Goal: Information Seeking & Learning: Learn about a topic

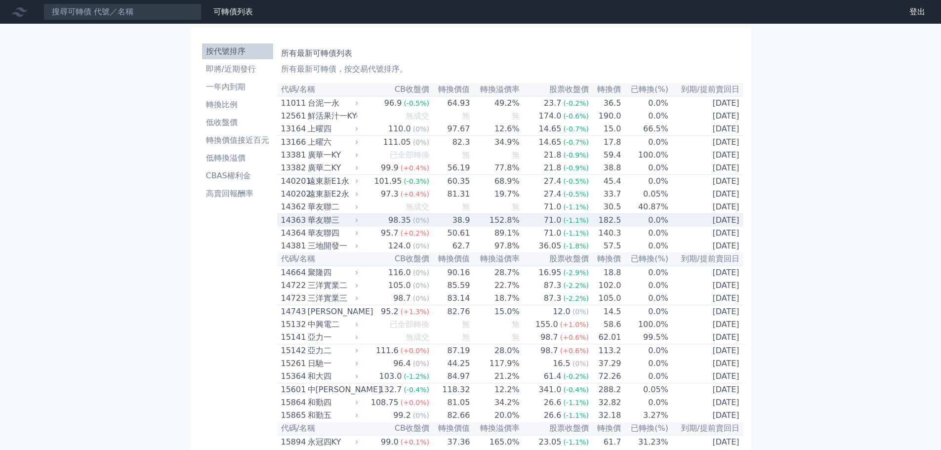
click at [308, 226] on div "華友聯三" at bounding box center [332, 220] width 48 height 12
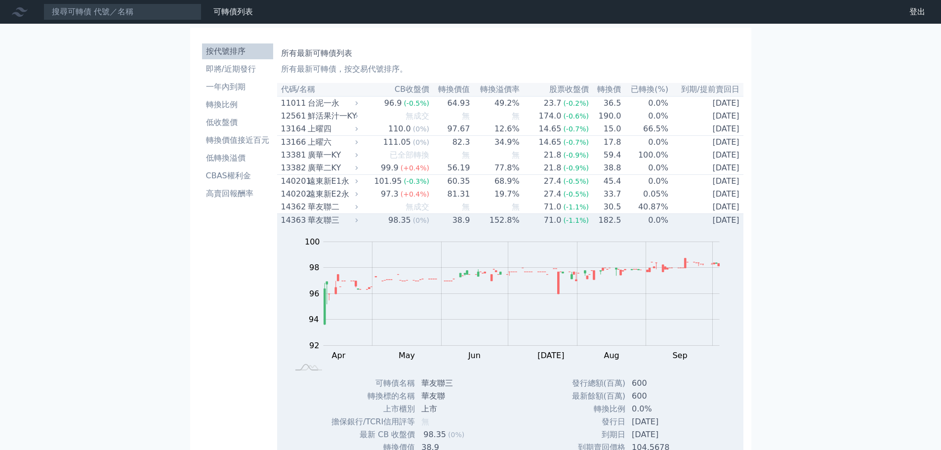
click at [338, 226] on div "華友聯三" at bounding box center [332, 220] width 48 height 12
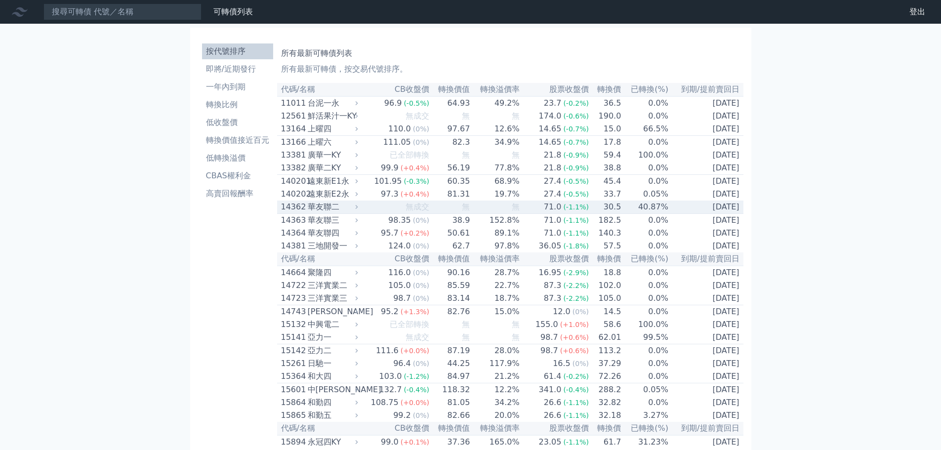
click at [451, 214] on td "無" at bounding box center [450, 207] width 41 height 13
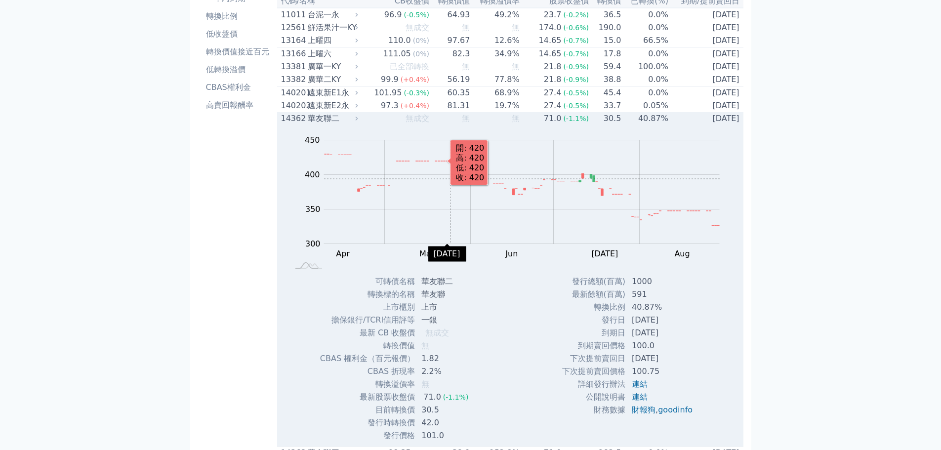
scroll to position [99, 0]
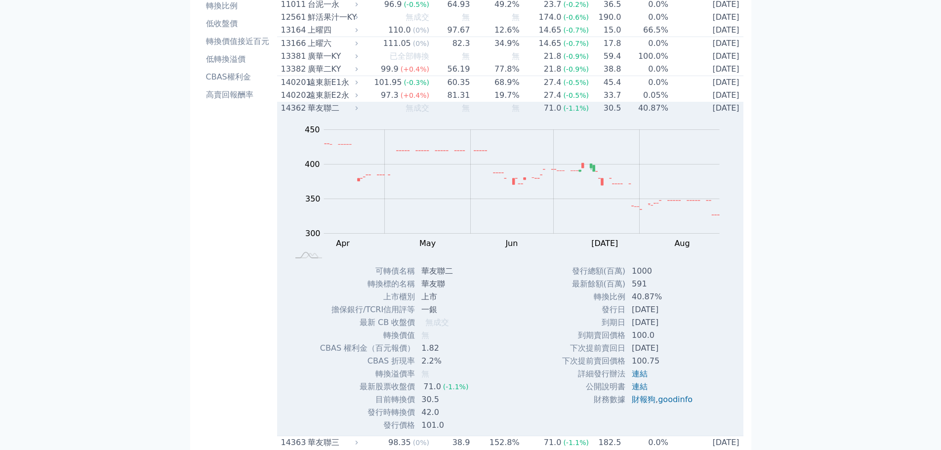
click at [309, 113] on div "華友聯二" at bounding box center [332, 108] width 48 height 12
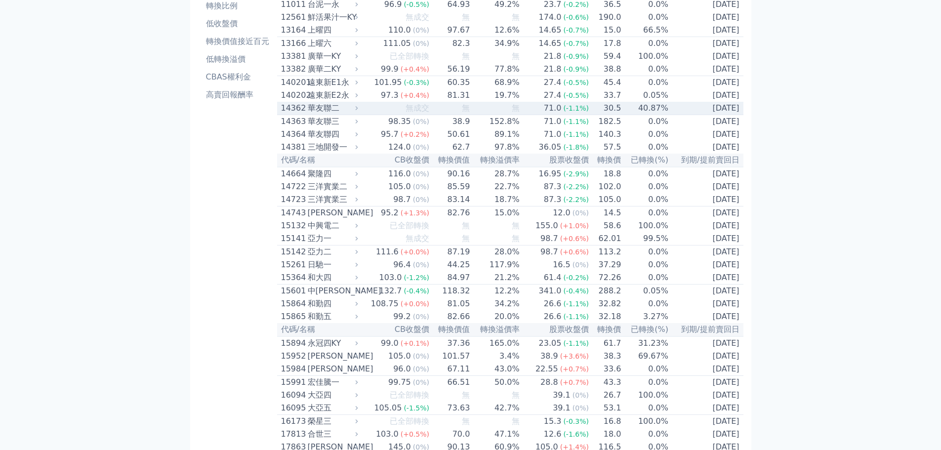
click at [416, 113] on span "無成交" at bounding box center [418, 107] width 24 height 9
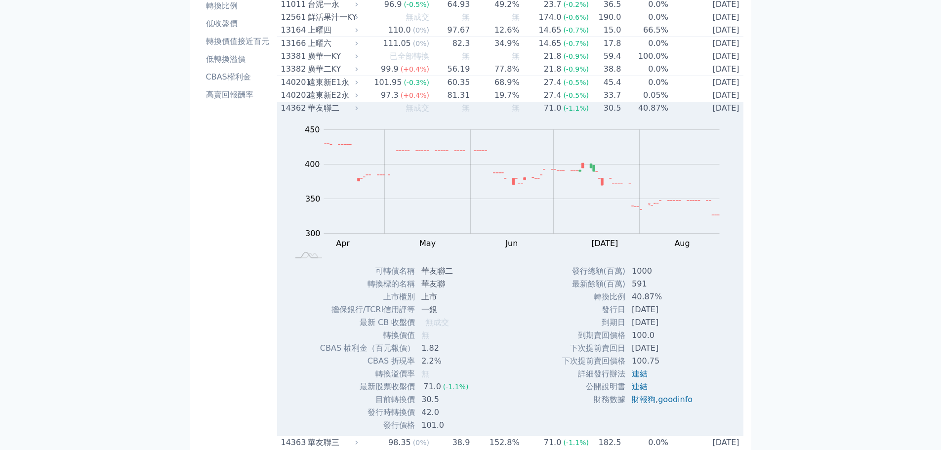
click at [326, 114] on div "華友聯二" at bounding box center [332, 108] width 48 height 12
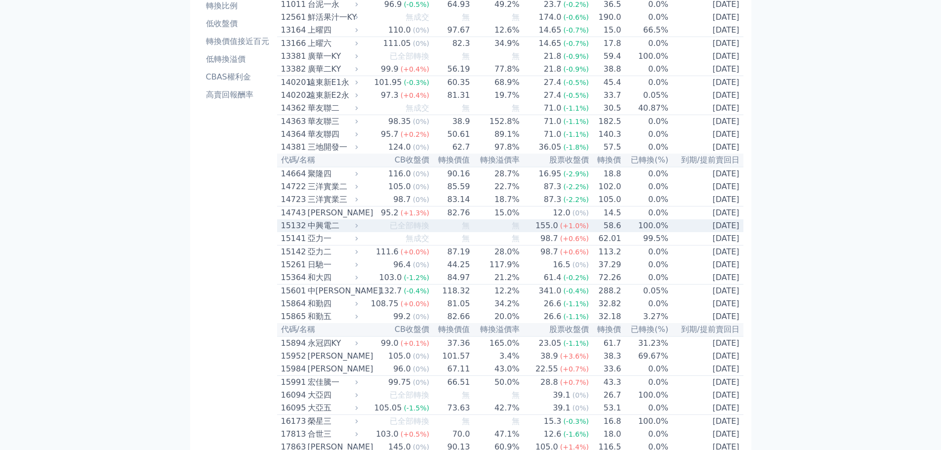
click at [301, 232] on div "15132" at bounding box center [293, 226] width 24 height 12
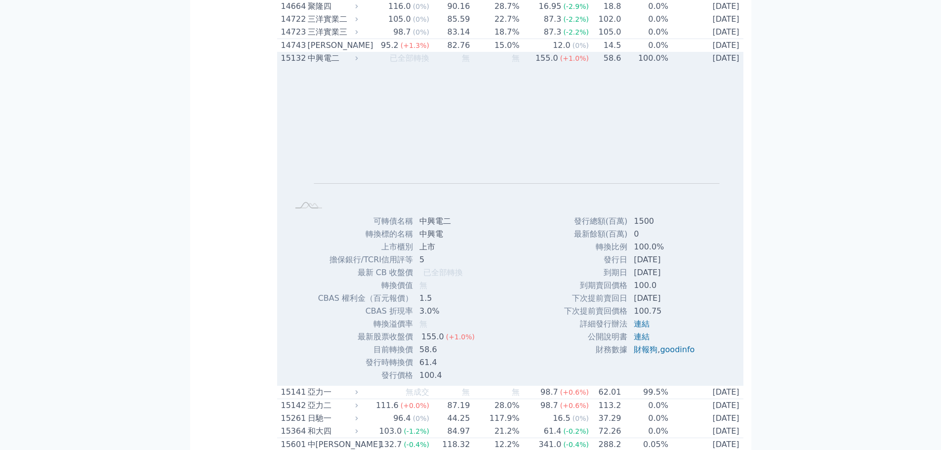
scroll to position [296, 0]
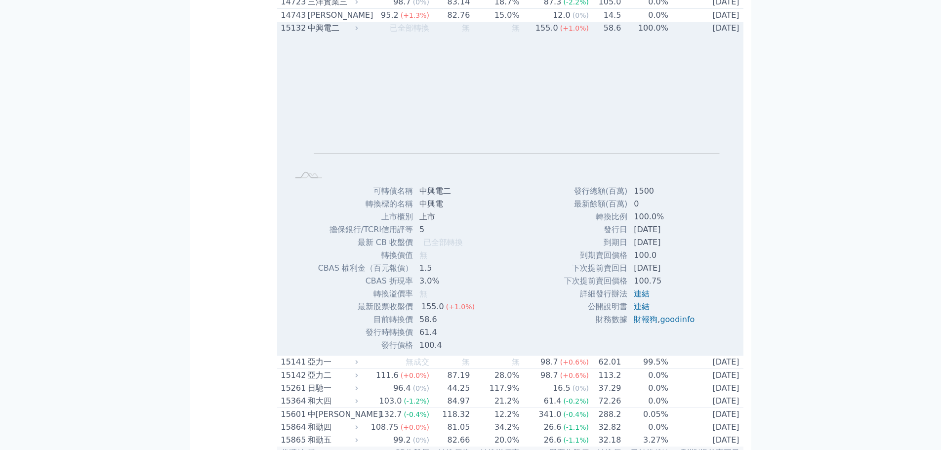
click at [300, 34] on div "15132" at bounding box center [293, 28] width 24 height 12
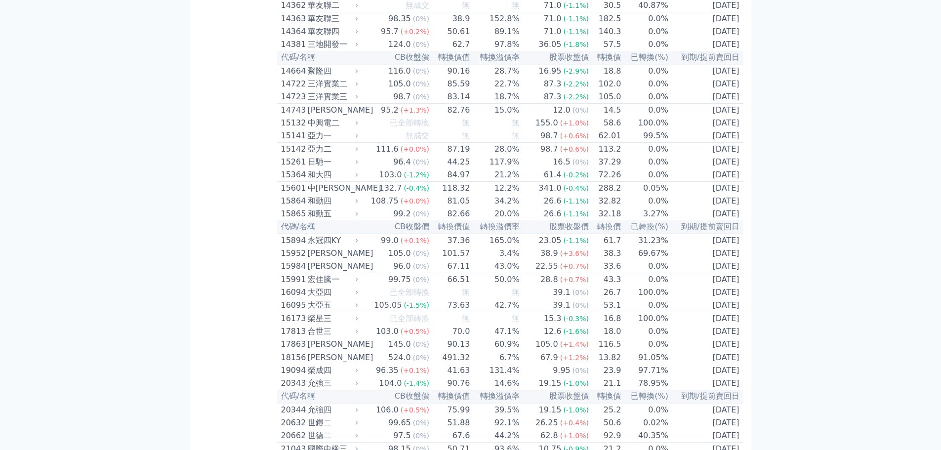
scroll to position [198, 0]
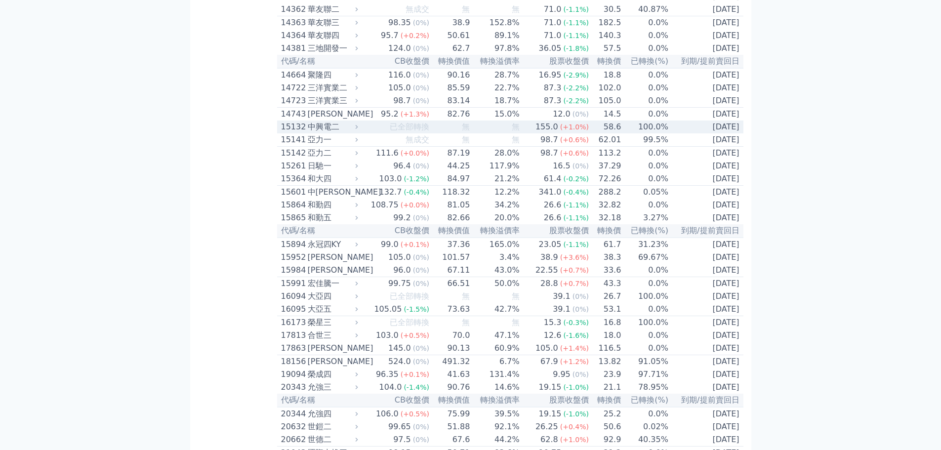
click at [337, 133] on div "中興電二" at bounding box center [332, 127] width 48 height 12
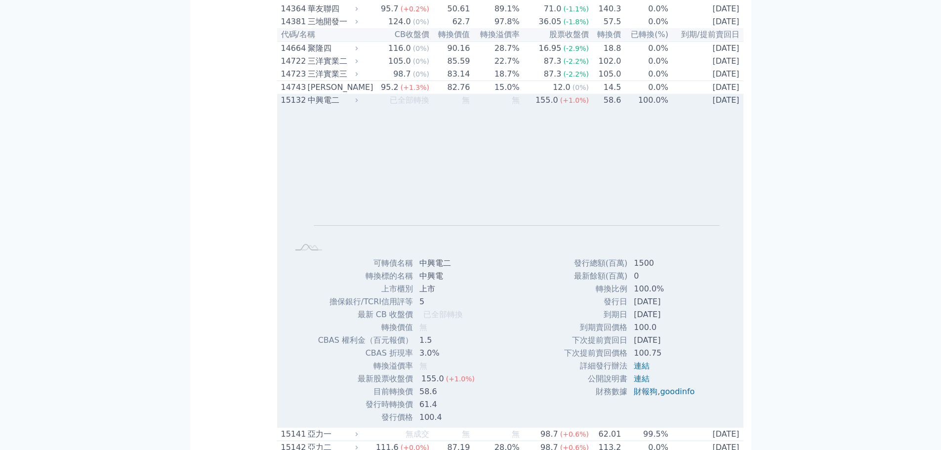
scroll to position [247, 0]
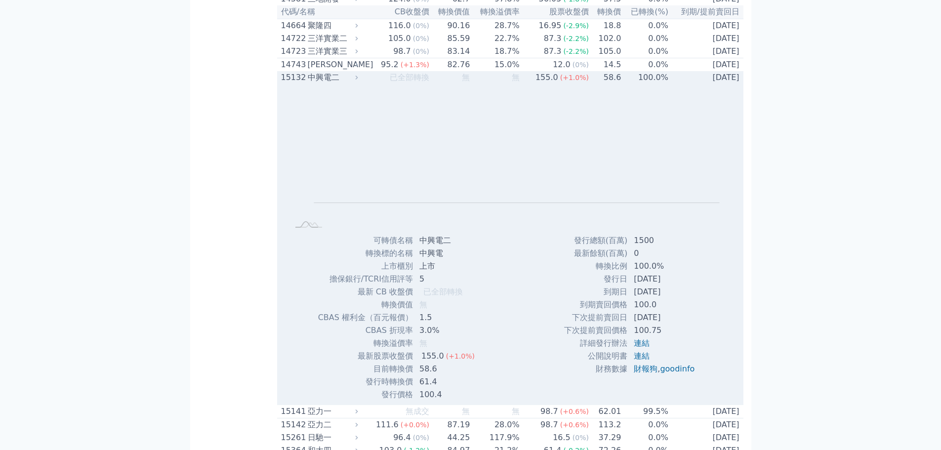
click at [356, 84] on div "中興電二" at bounding box center [332, 78] width 48 height 12
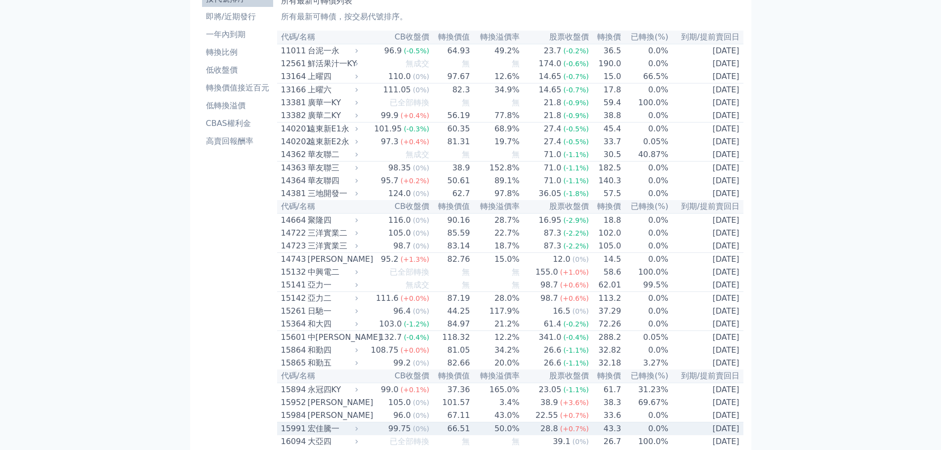
scroll to position [0, 0]
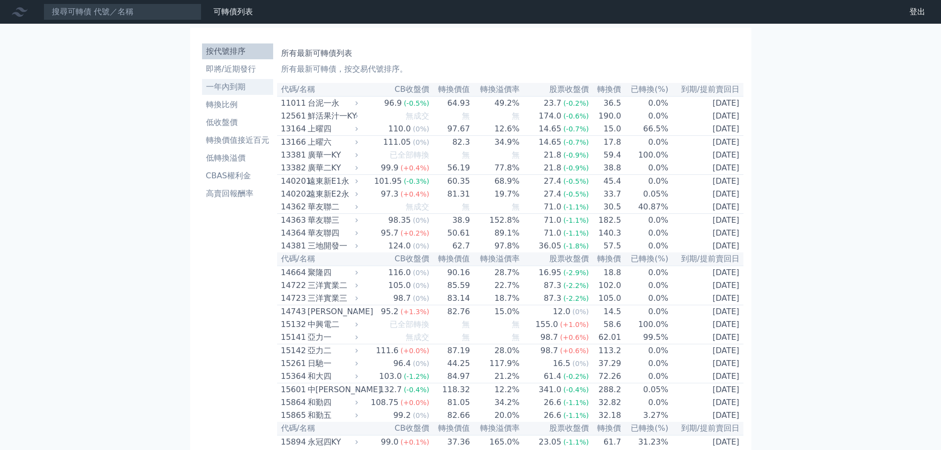
click at [250, 92] on li "一年內到期" at bounding box center [237, 87] width 71 height 12
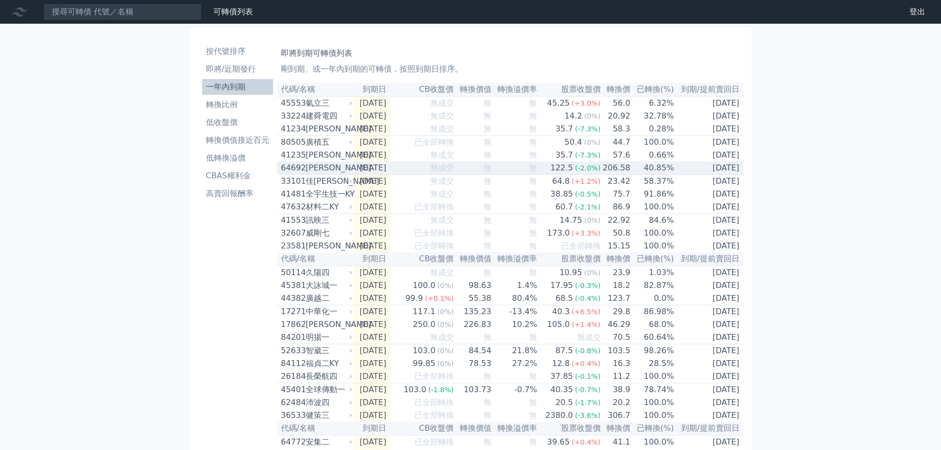
click at [301, 173] on div "64692" at bounding box center [292, 168] width 22 height 12
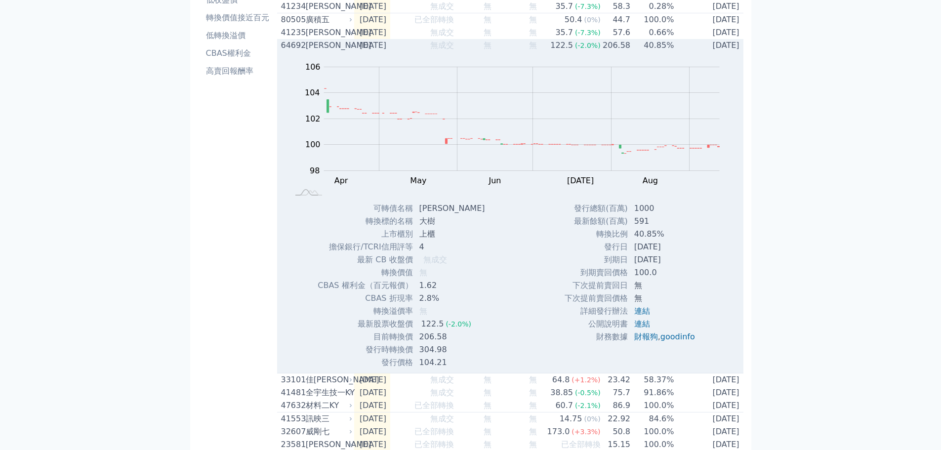
scroll to position [99, 0]
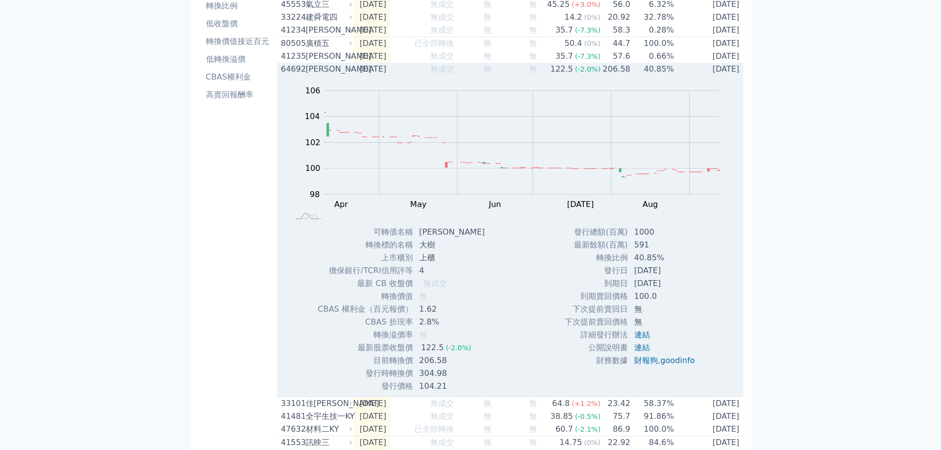
click at [333, 75] on div "[PERSON_NAME]" at bounding box center [328, 69] width 44 height 12
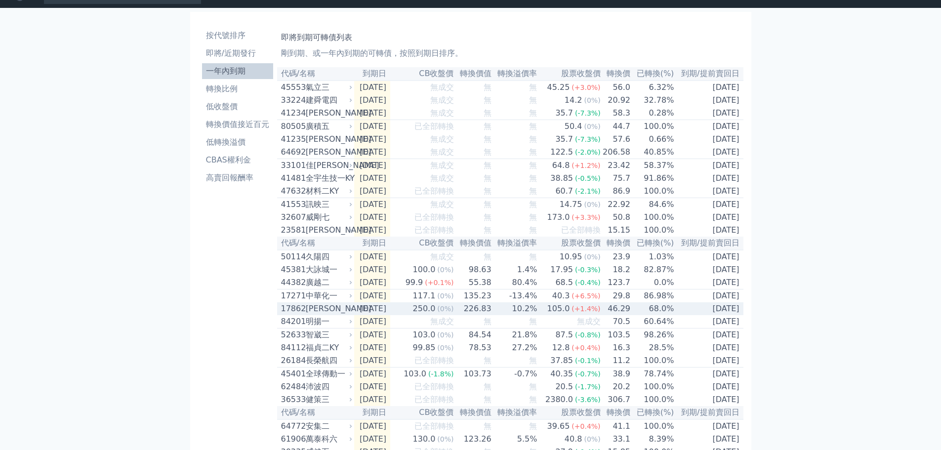
scroll to position [0, 0]
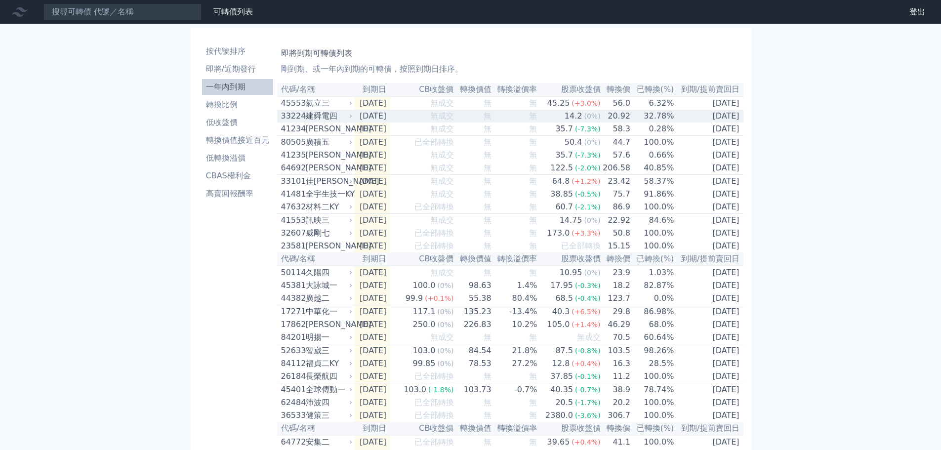
click at [322, 117] on div "建舜電四" at bounding box center [328, 116] width 44 height 12
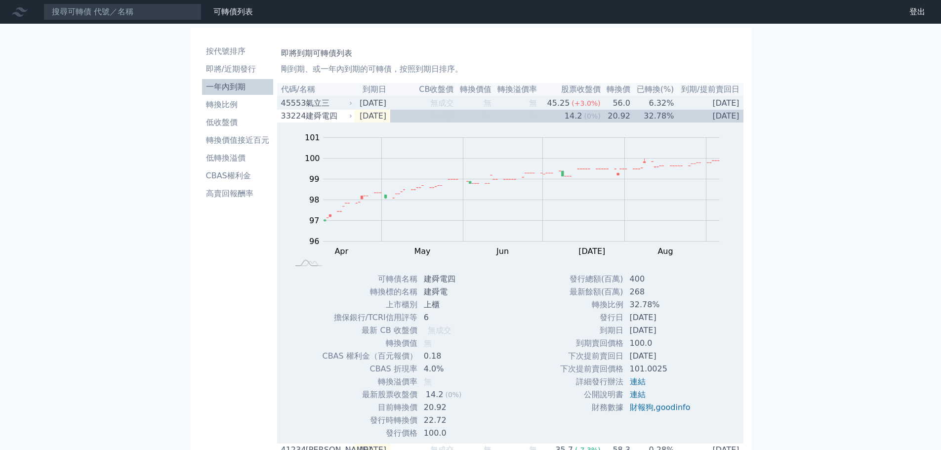
click at [314, 107] on div "氣立三" at bounding box center [328, 103] width 44 height 12
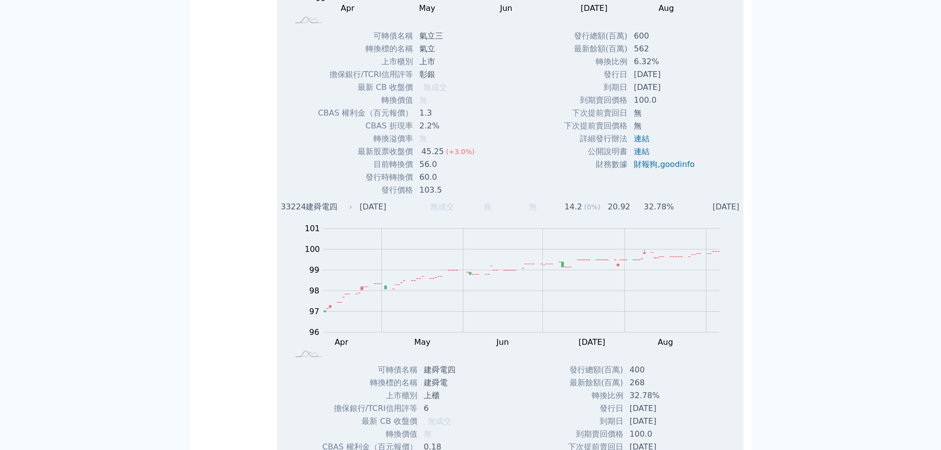
scroll to position [247, 0]
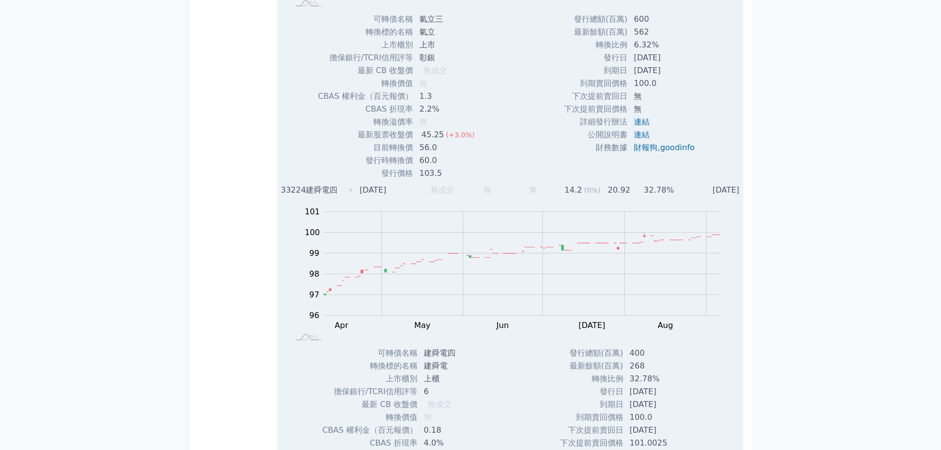
click at [295, 191] on div "33224" at bounding box center [292, 190] width 22 height 12
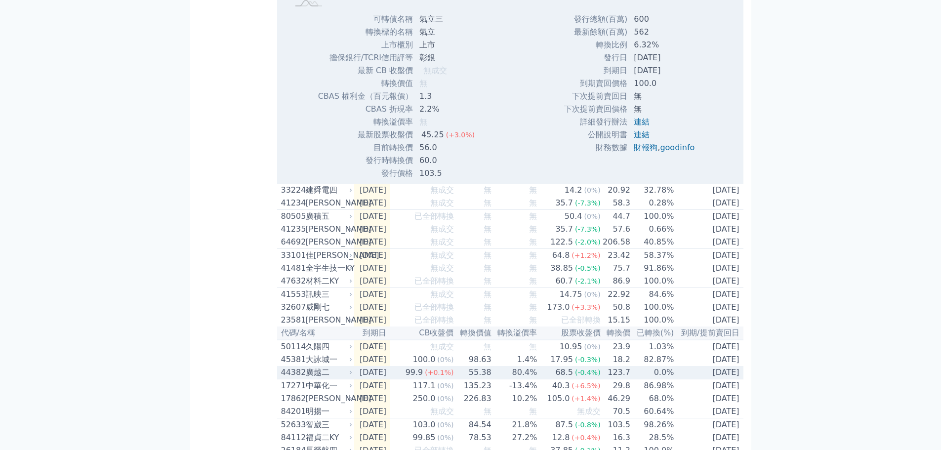
click at [570, 379] on div "68.5" at bounding box center [564, 373] width 22 height 12
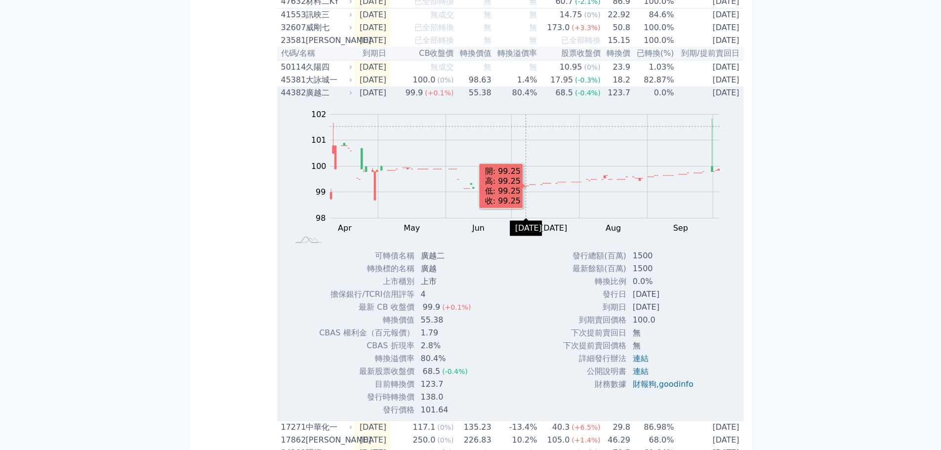
scroll to position [544, 0]
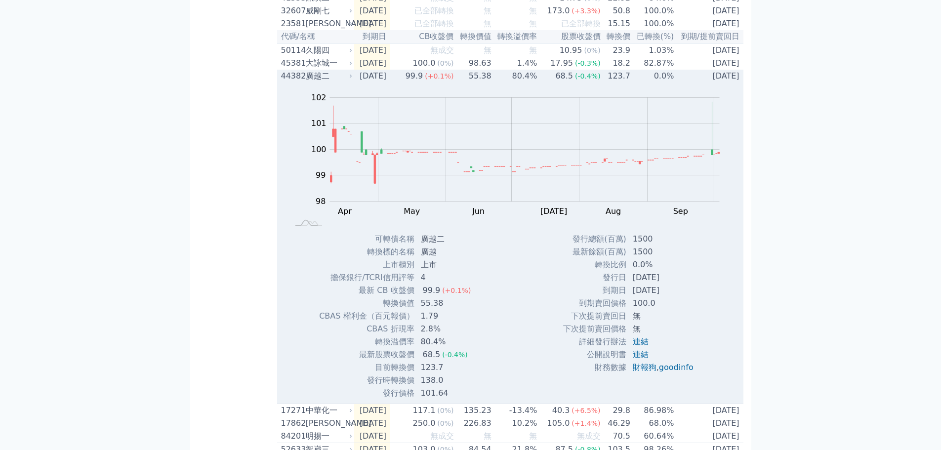
click at [325, 82] on div "廣越二" at bounding box center [328, 76] width 44 height 12
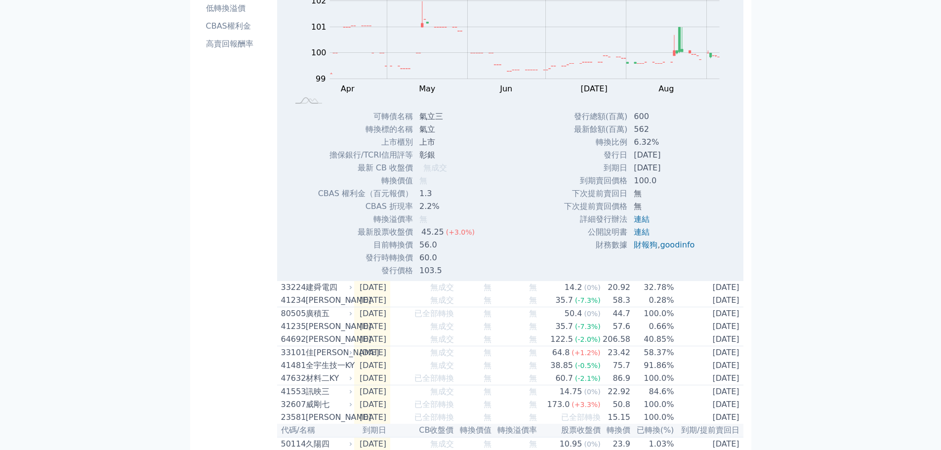
scroll to position [0, 0]
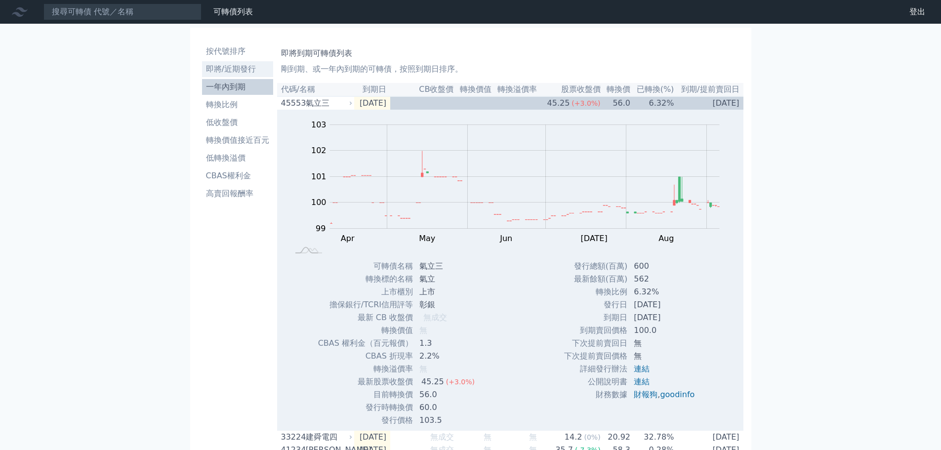
click at [236, 72] on li "即將/近期發行" at bounding box center [237, 69] width 71 height 12
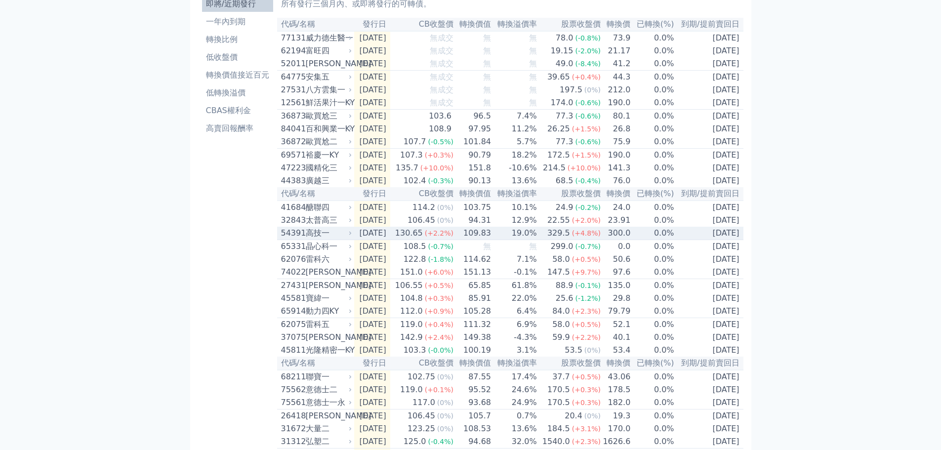
scroll to position [148, 0]
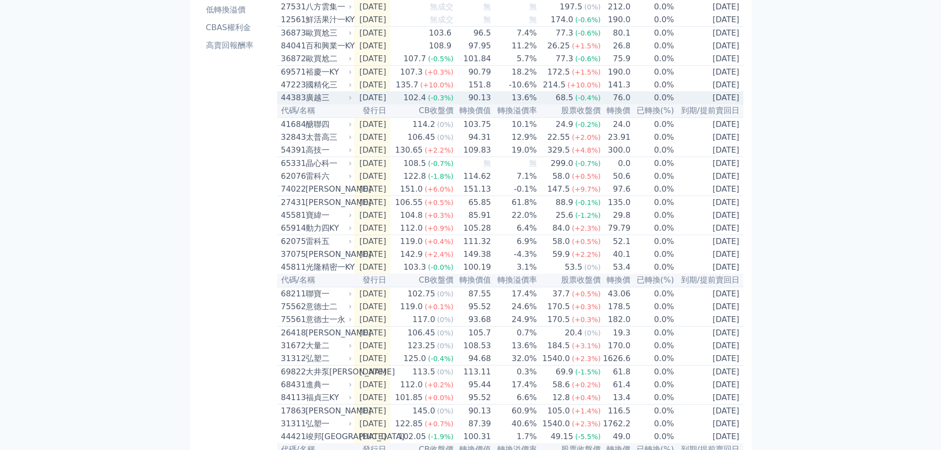
click at [315, 104] on div "廣越三" at bounding box center [328, 98] width 44 height 12
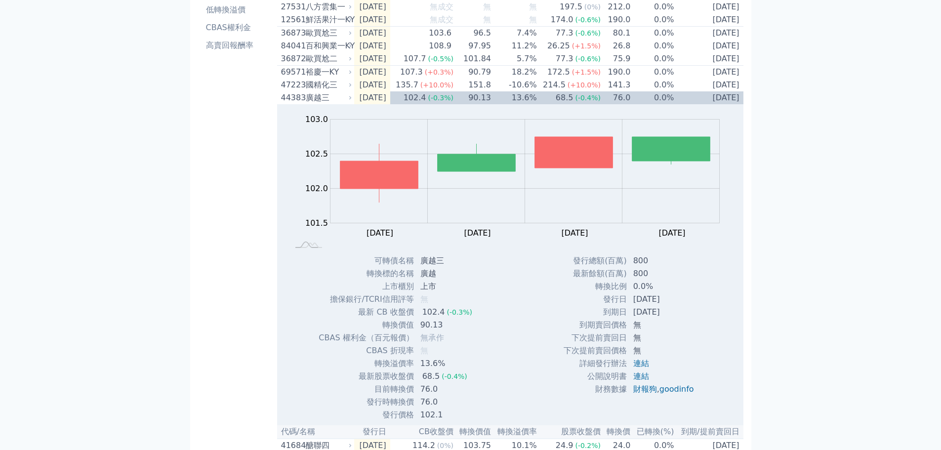
drag, startPoint x: 918, startPoint y: 236, endPoint x: 911, endPoint y: 244, distance: 10.2
click at [912, 242] on div "可轉債列表 財務數據 可轉債列表 財務數據 登出 登出 按代號排序 即將/近期發行 一年內到期 轉換比例 低收盤價 轉換價值接近百元 低轉換溢價" at bounding box center [470, 342] width 941 height 981
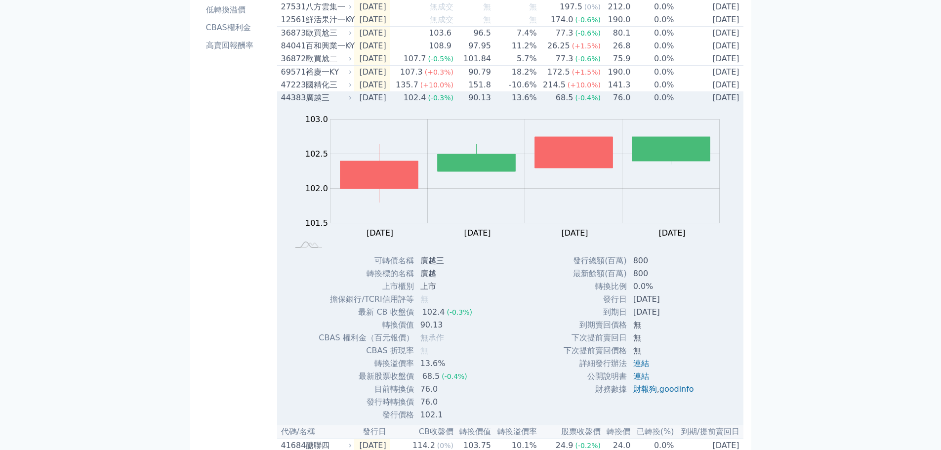
click at [738, 393] on div "Zoom Out 101.4 101.0 101.2 101.4 101.6 101.8 102.0 103.5 103.0 102.5 101.5 100.…" at bounding box center [510, 262] width 466 height 317
click at [655, 370] on td "連結" at bounding box center [665, 363] width 75 height 13
drag, startPoint x: 654, startPoint y: 378, endPoint x: 80, endPoint y: 171, distance: 610.7
click at [80, 171] on div "可轉債列表 財務數據 可轉債列表 財務數據 登出 登出 按代號排序 即將/近期發行 一年內到期 轉換比例 低收盤價 轉換價值接近百元 低轉換溢價" at bounding box center [470, 342] width 941 height 981
click at [281, 104] on div "44383" at bounding box center [292, 98] width 22 height 12
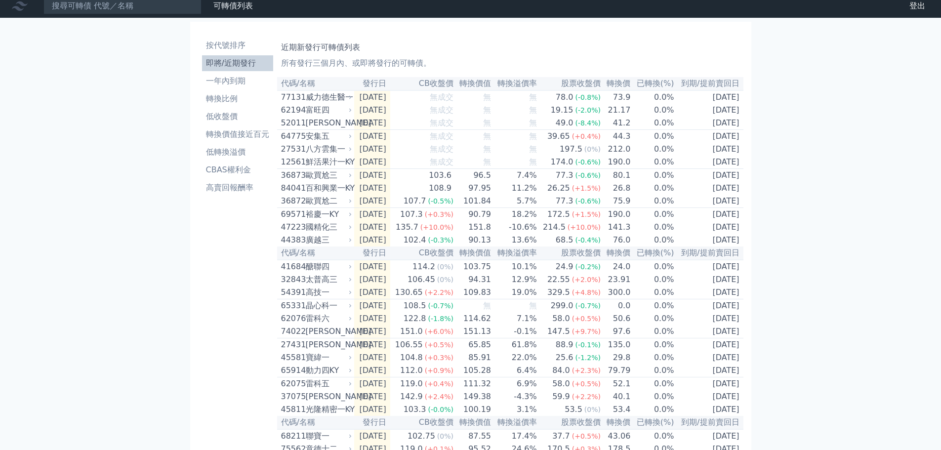
scroll to position [0, 0]
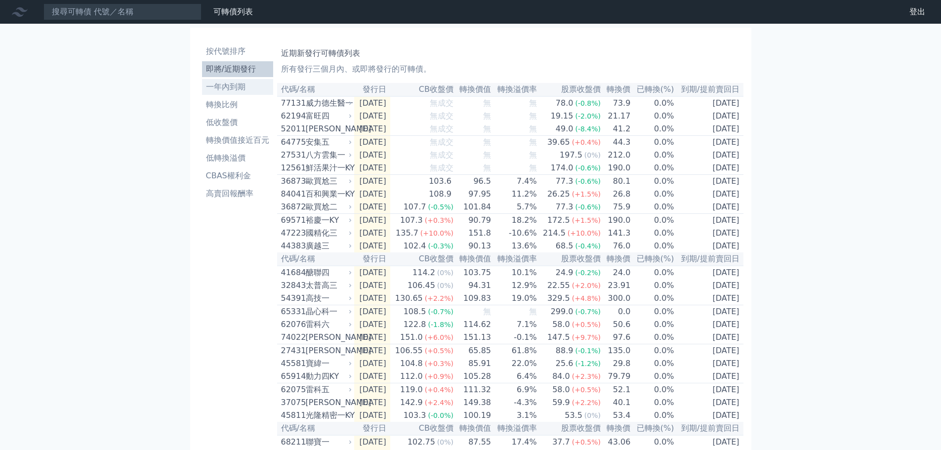
click at [234, 84] on li "一年內到期" at bounding box center [237, 87] width 71 height 12
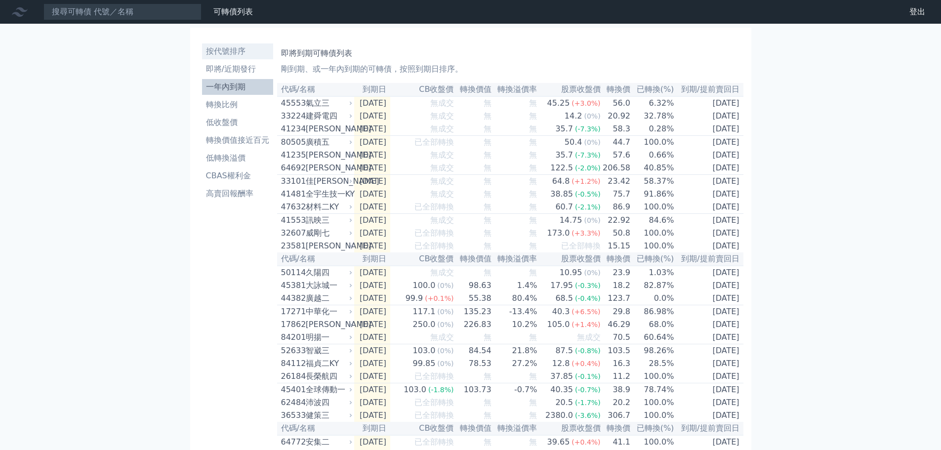
click at [222, 46] on li "按代號排序" at bounding box center [237, 51] width 71 height 12
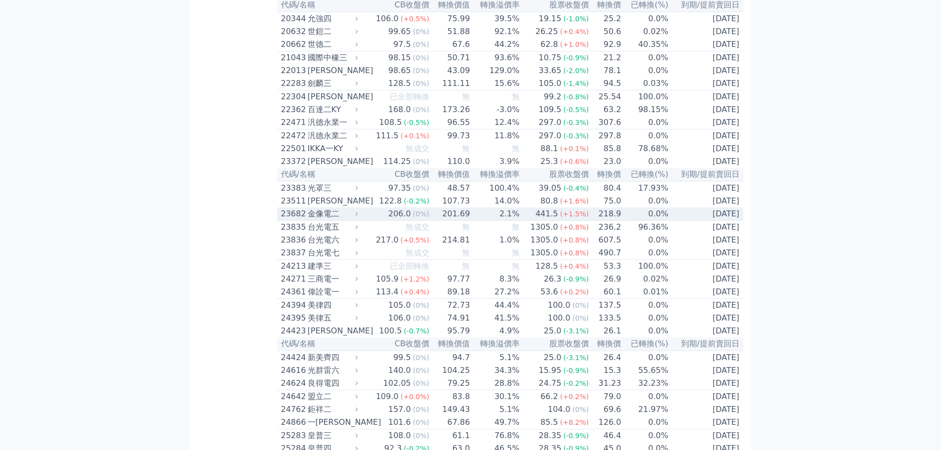
scroll to position [741, 0]
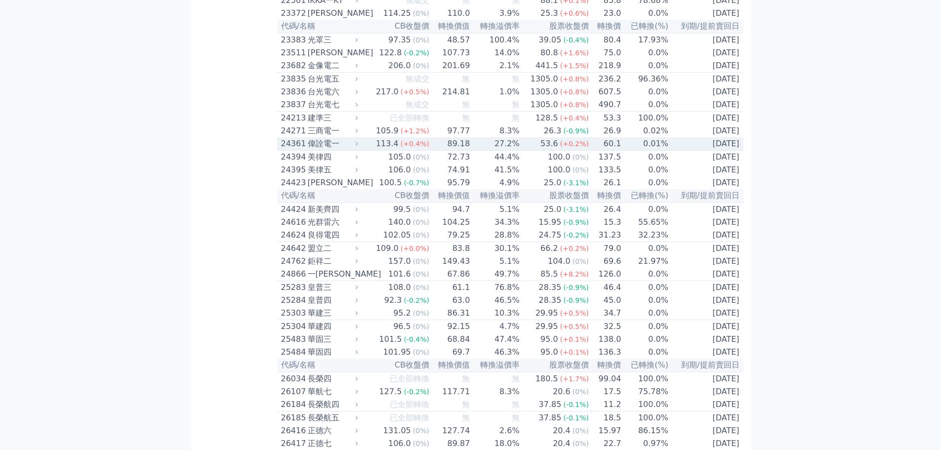
click at [312, 150] on div "偉詮電一" at bounding box center [332, 144] width 48 height 12
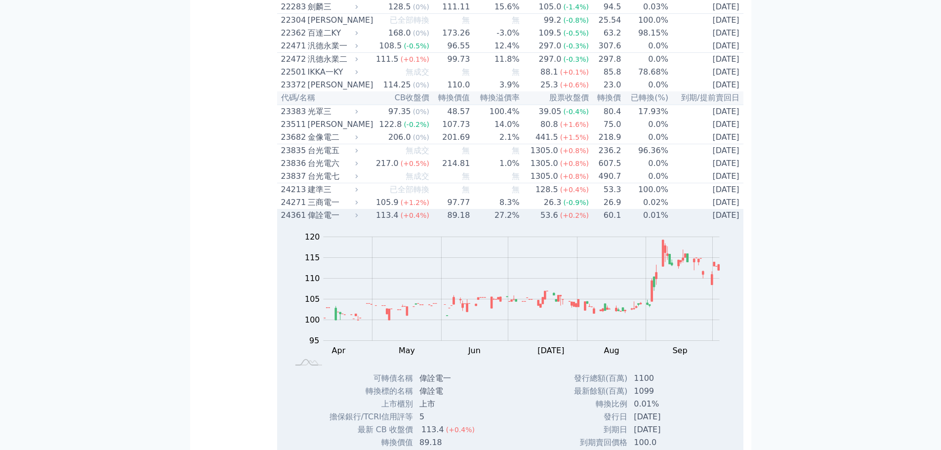
scroll to position [642, 0]
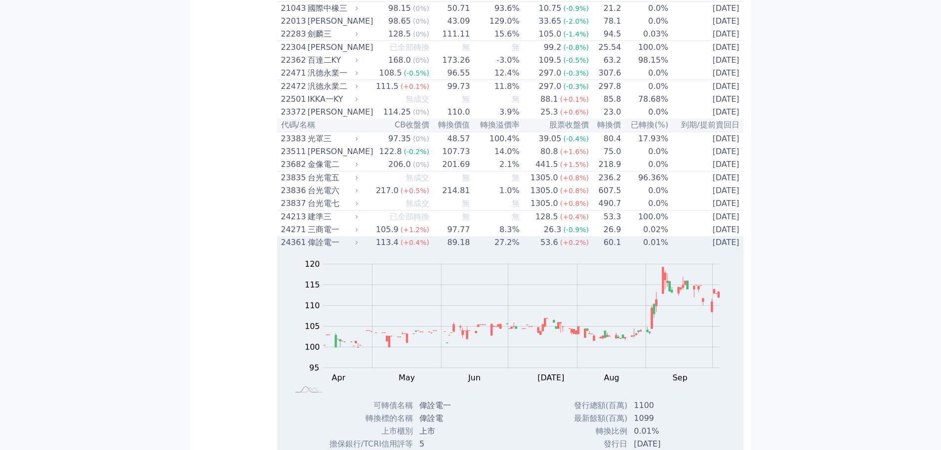
click at [296, 249] on div "24361" at bounding box center [293, 243] width 24 height 12
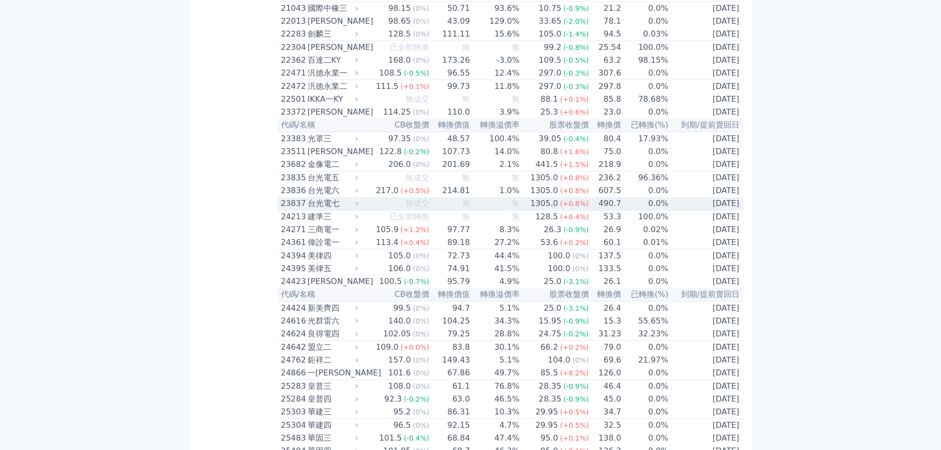
click at [294, 210] on div "23837" at bounding box center [293, 204] width 24 height 12
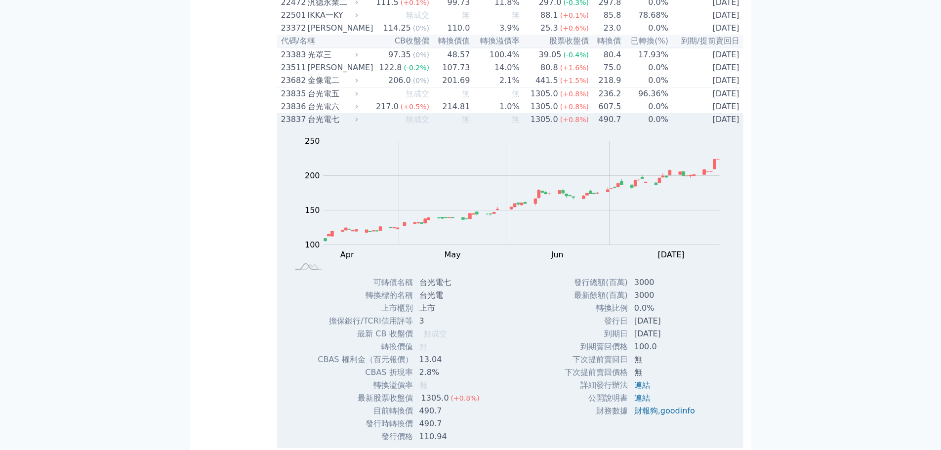
scroll to position [692, 0]
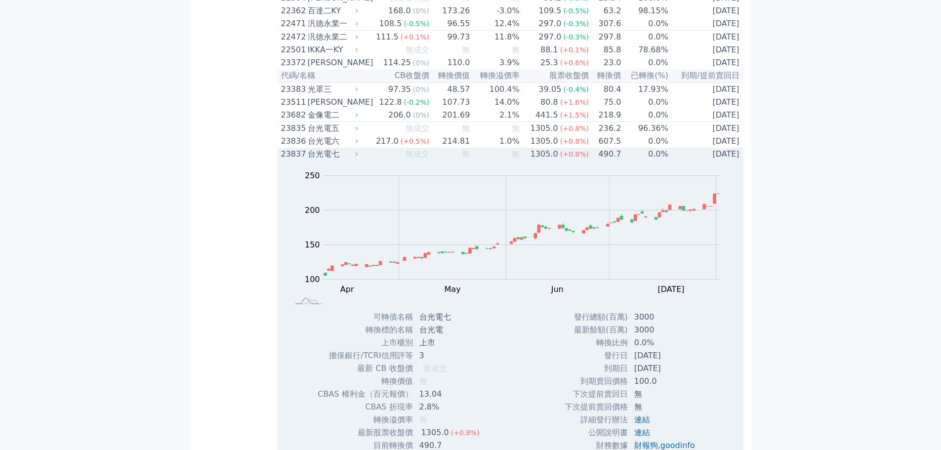
click at [288, 160] on div "23837" at bounding box center [293, 154] width 24 height 12
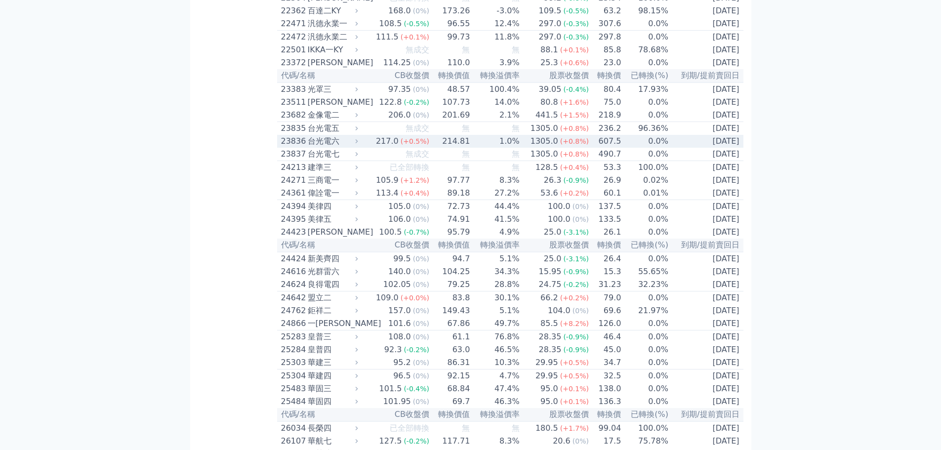
click at [350, 147] on div "台光電六" at bounding box center [332, 141] width 48 height 12
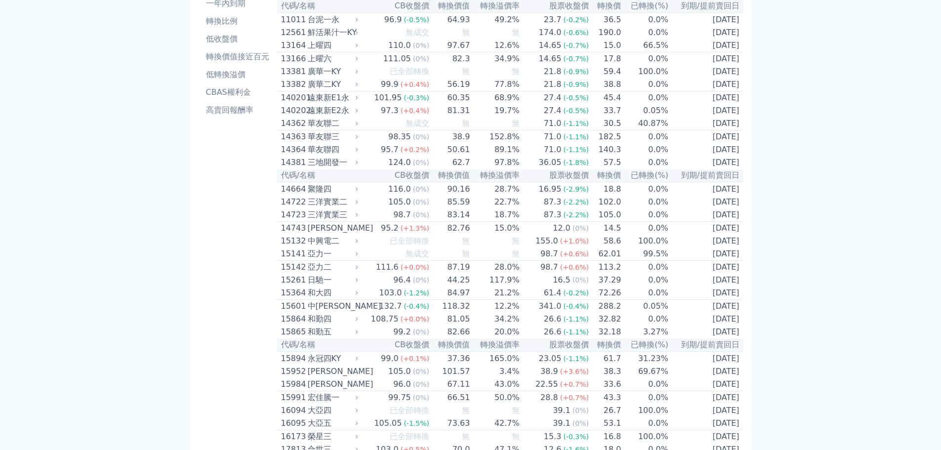
scroll to position [0, 0]
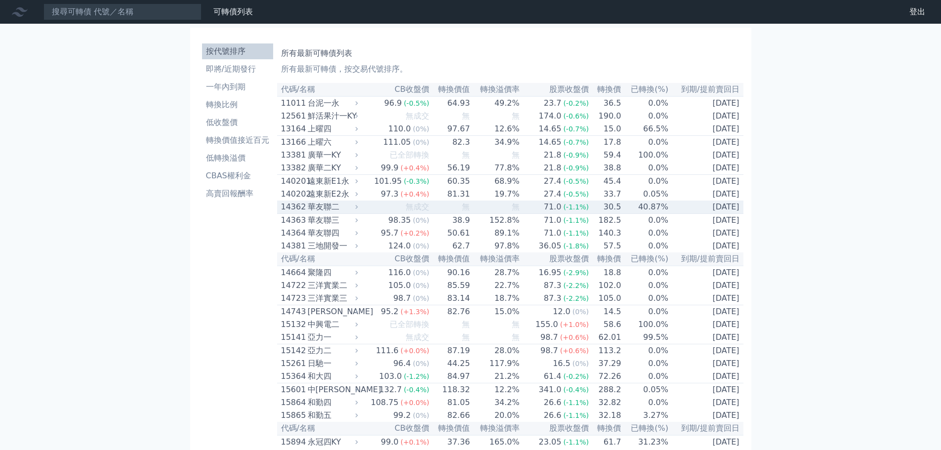
click at [336, 213] on div "華友聯二" at bounding box center [332, 207] width 48 height 12
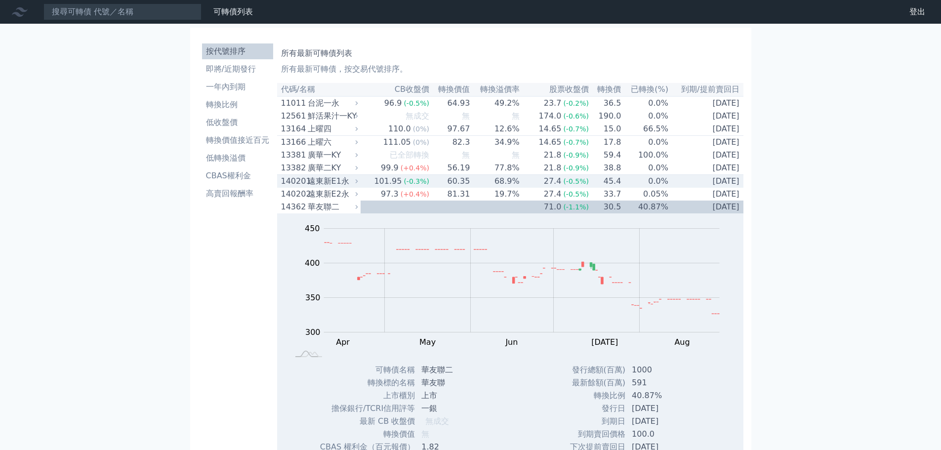
click at [317, 185] on div "遠東新E1永" at bounding box center [332, 181] width 48 height 12
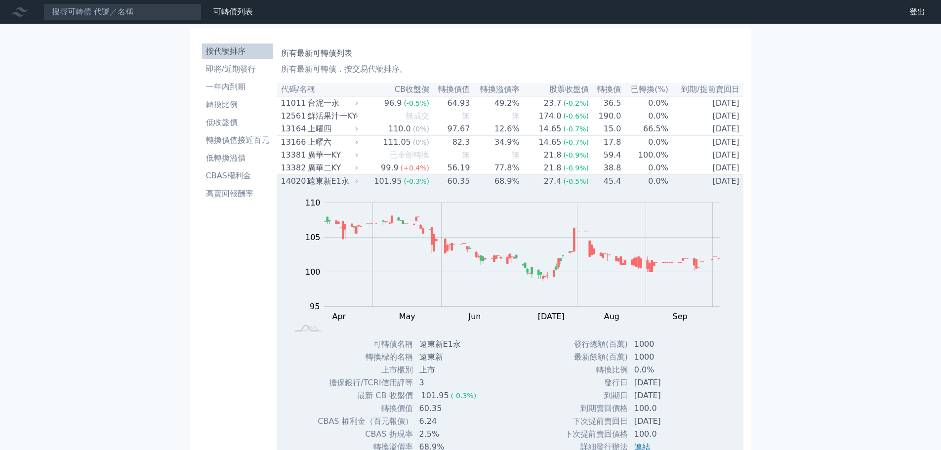
click at [317, 185] on div "遠東新E1永" at bounding box center [332, 181] width 48 height 12
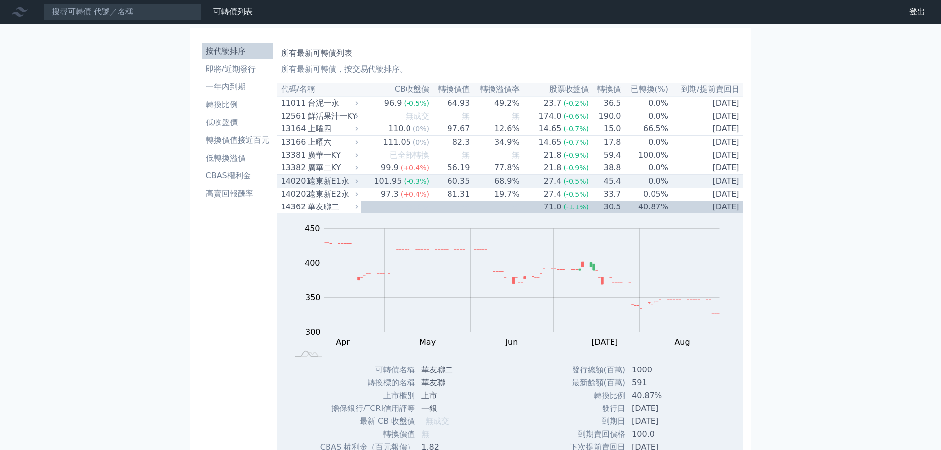
click at [317, 185] on div "遠東新E1永" at bounding box center [332, 181] width 48 height 12
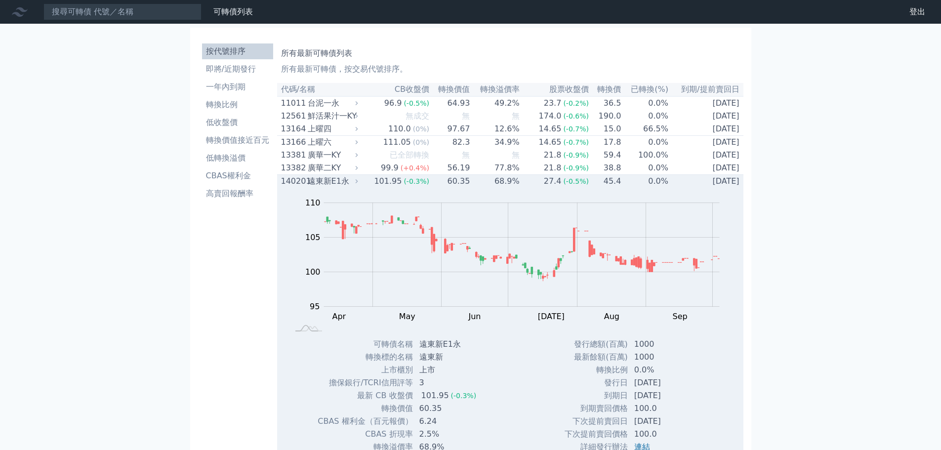
click at [317, 185] on div "遠東新E1永" at bounding box center [332, 181] width 48 height 12
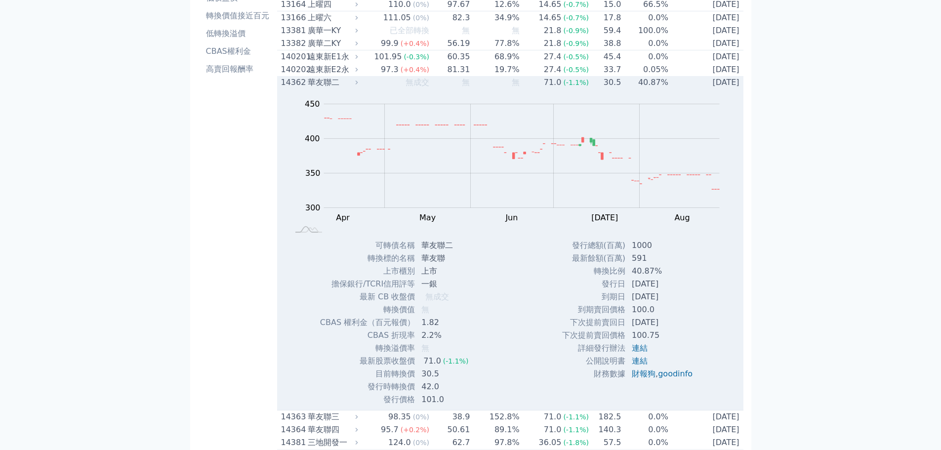
scroll to position [49, 0]
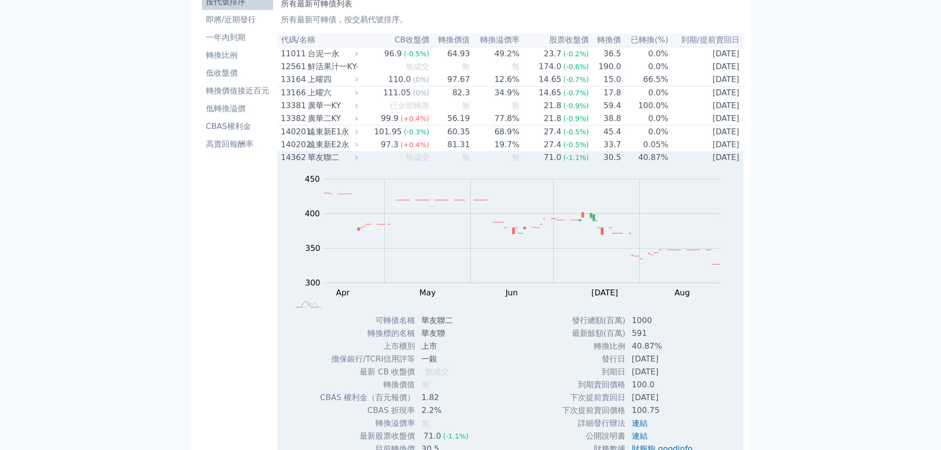
click at [305, 164] on div "14362" at bounding box center [293, 158] width 24 height 12
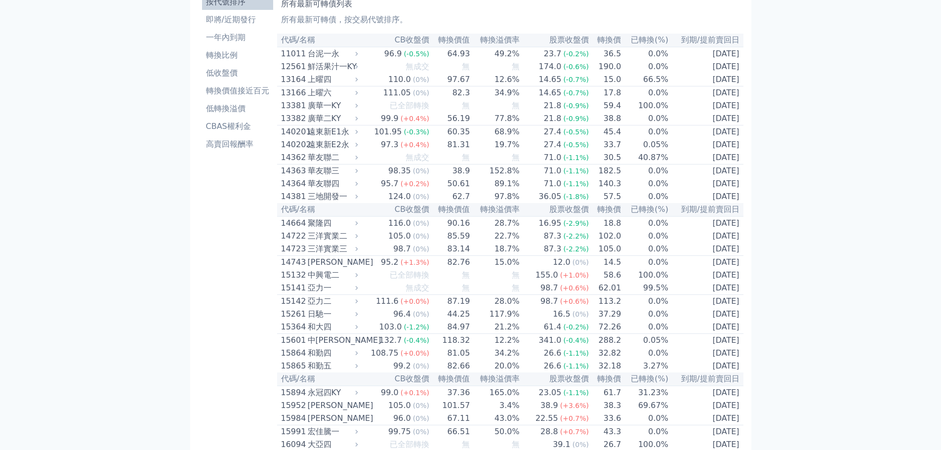
scroll to position [0, 0]
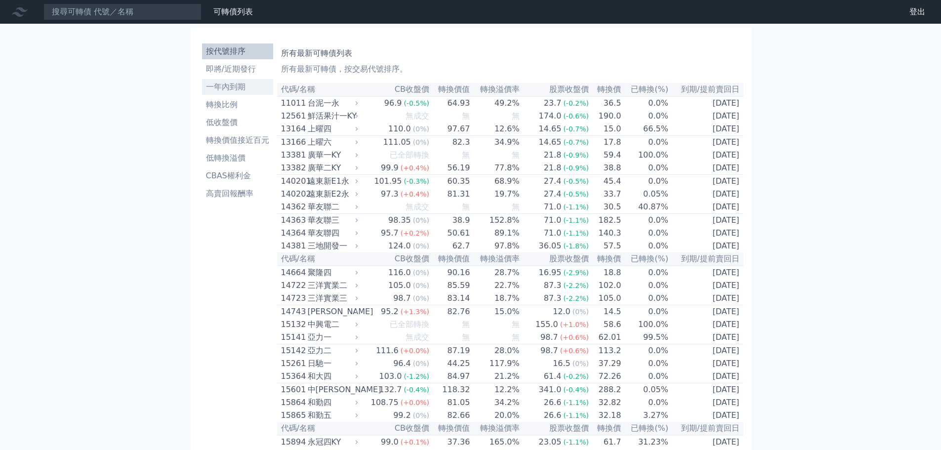
click at [239, 79] on link "一年內到期" at bounding box center [237, 87] width 71 height 16
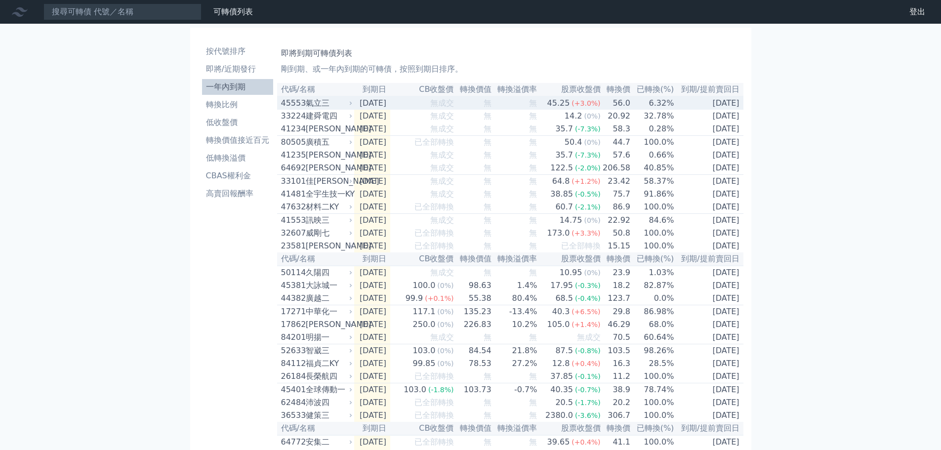
click at [311, 102] on div "氣立三" at bounding box center [328, 103] width 44 height 12
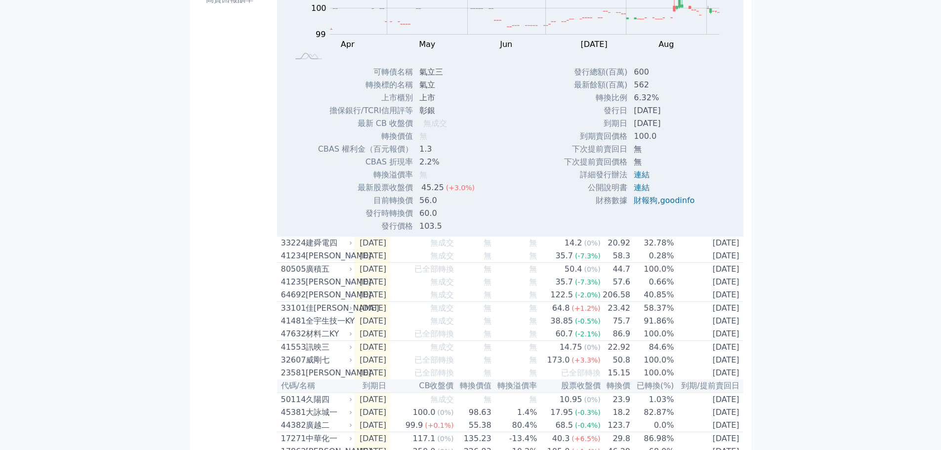
scroll to position [198, 0]
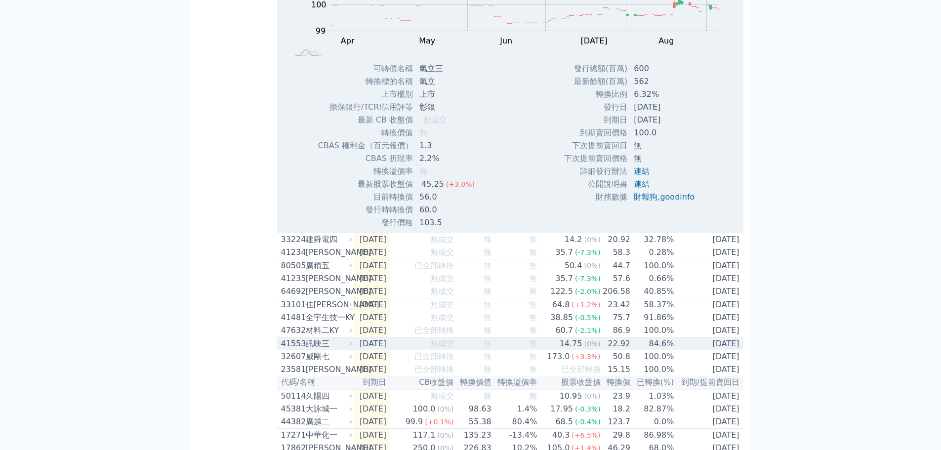
click at [280, 351] on td "41553 訊映三" at bounding box center [315, 343] width 77 height 13
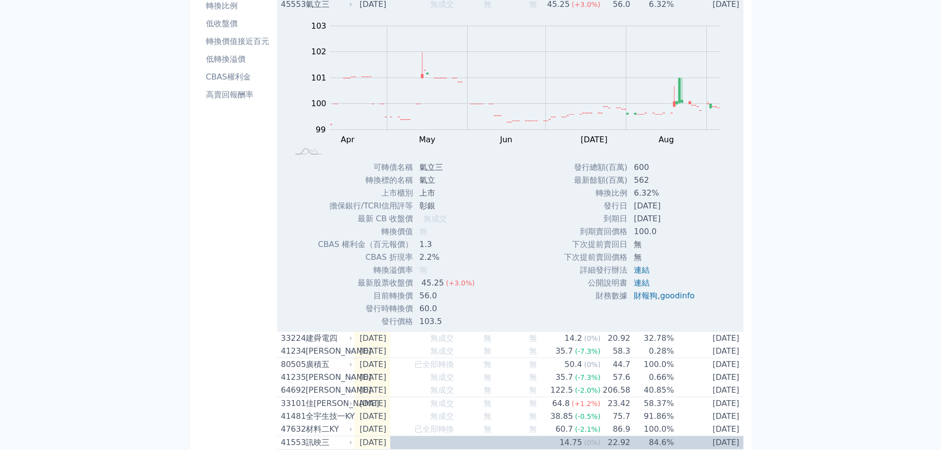
scroll to position [0, 0]
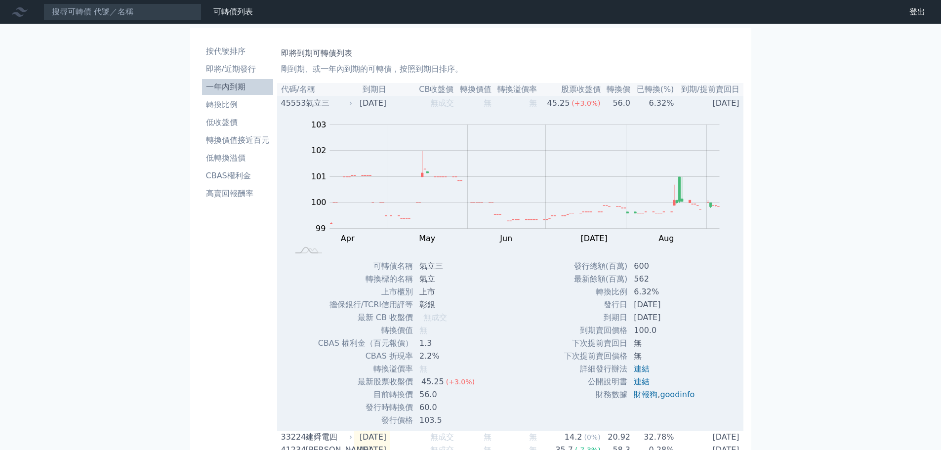
click at [285, 104] on div "45553" at bounding box center [292, 103] width 22 height 12
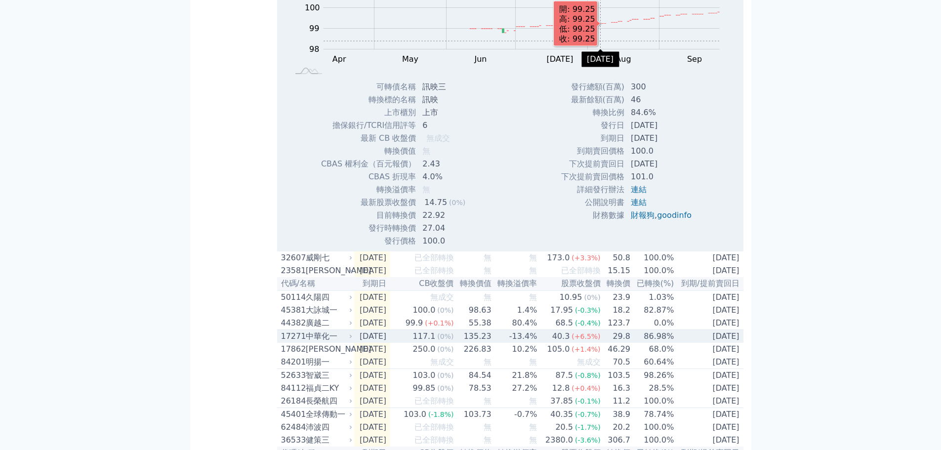
scroll to position [99, 0]
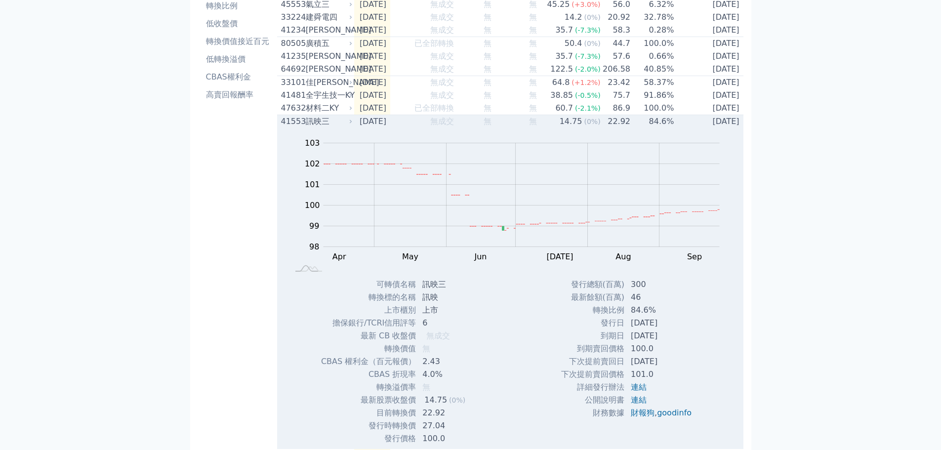
click at [301, 127] on div "41553" at bounding box center [292, 122] width 22 height 12
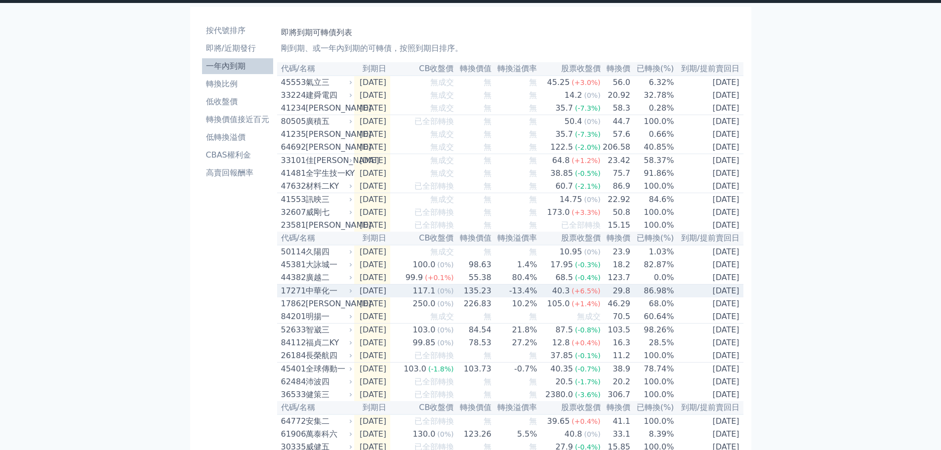
scroll to position [0, 0]
